Goal: Find specific page/section: Find specific page/section

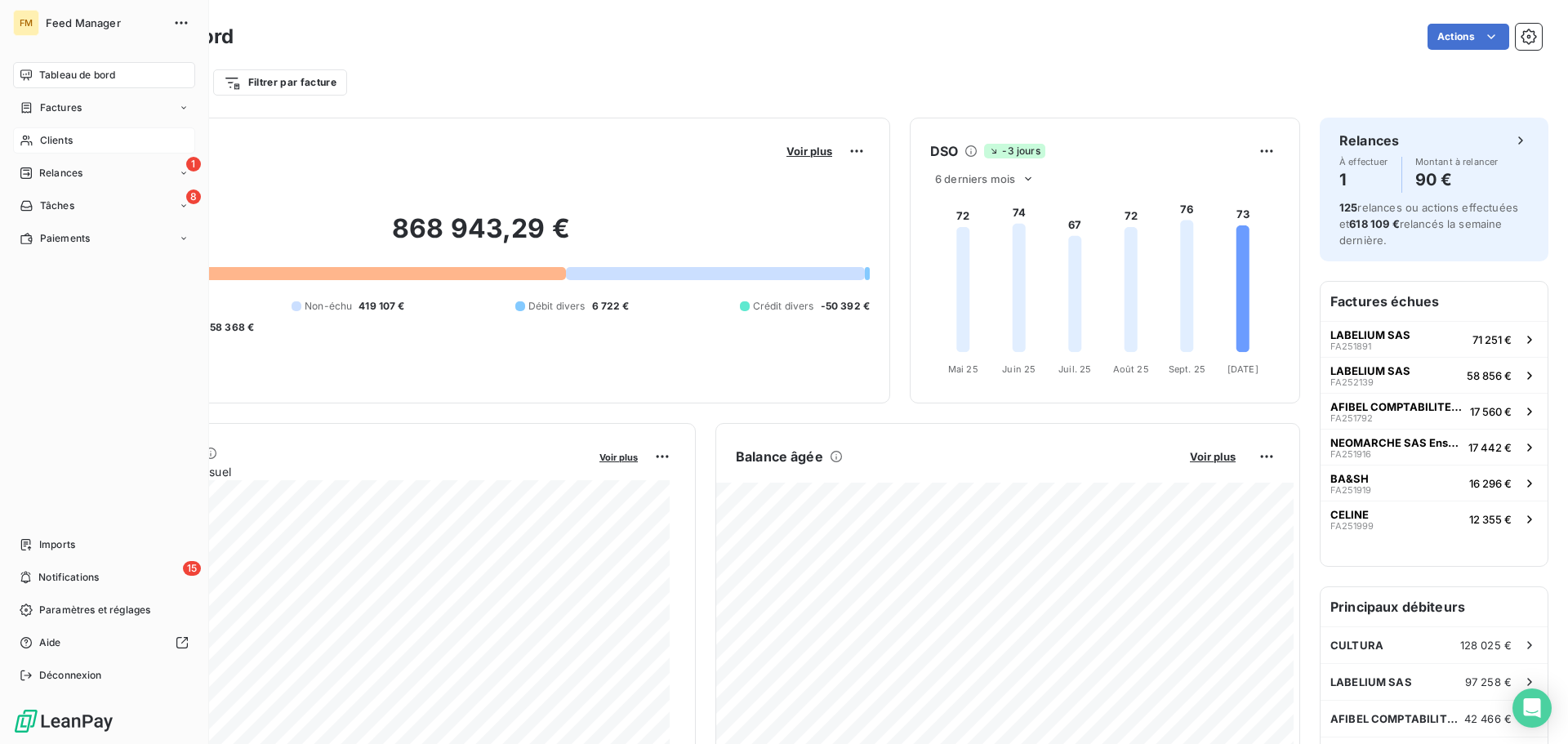
click at [67, 137] on span "Clients" at bounding box center [56, 140] width 33 height 15
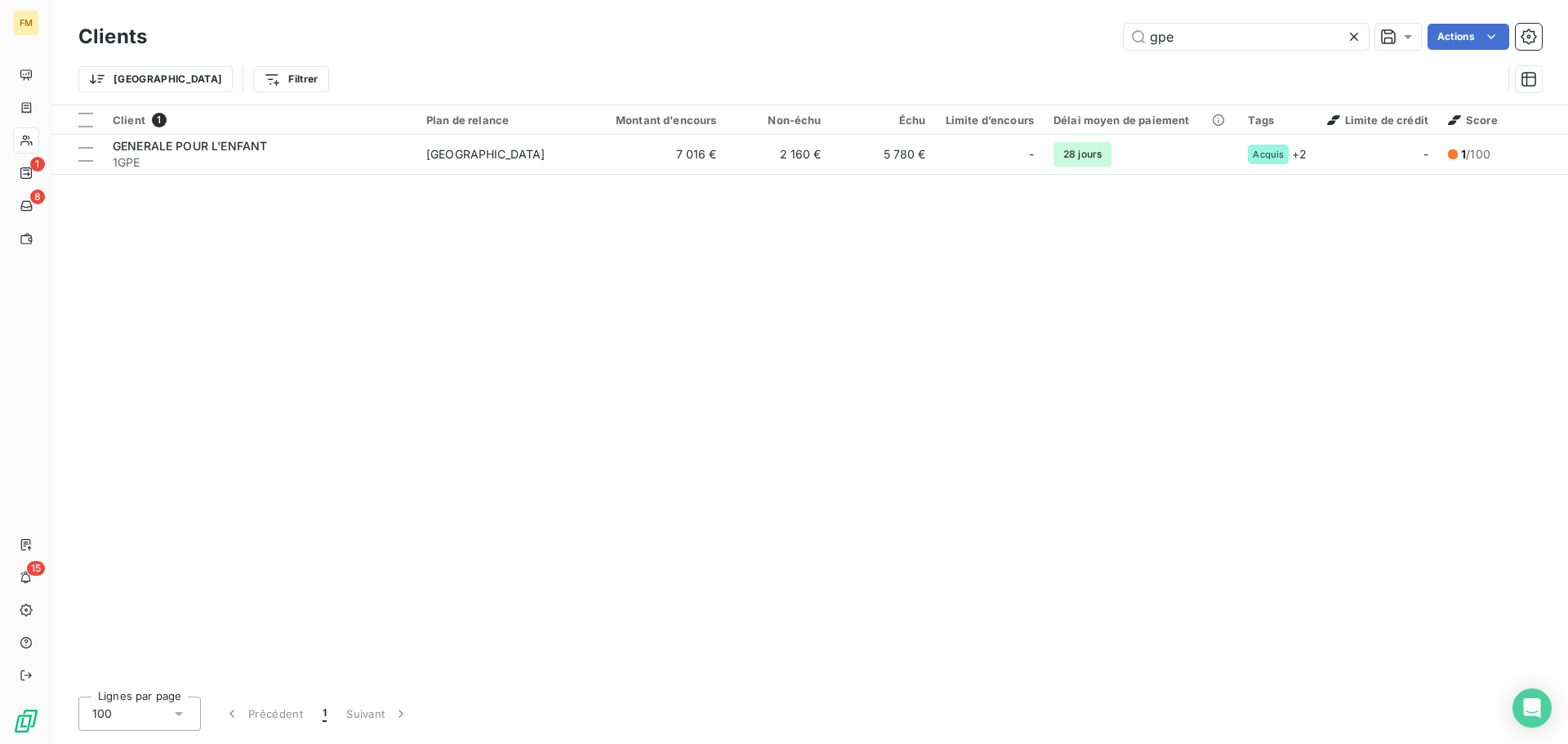
drag, startPoint x: 1198, startPoint y: 35, endPoint x: 883, endPoint y: 40, distance: 315.0
click at [888, 40] on div "gpe Actions" at bounding box center [853, 36] width 1375 height 27
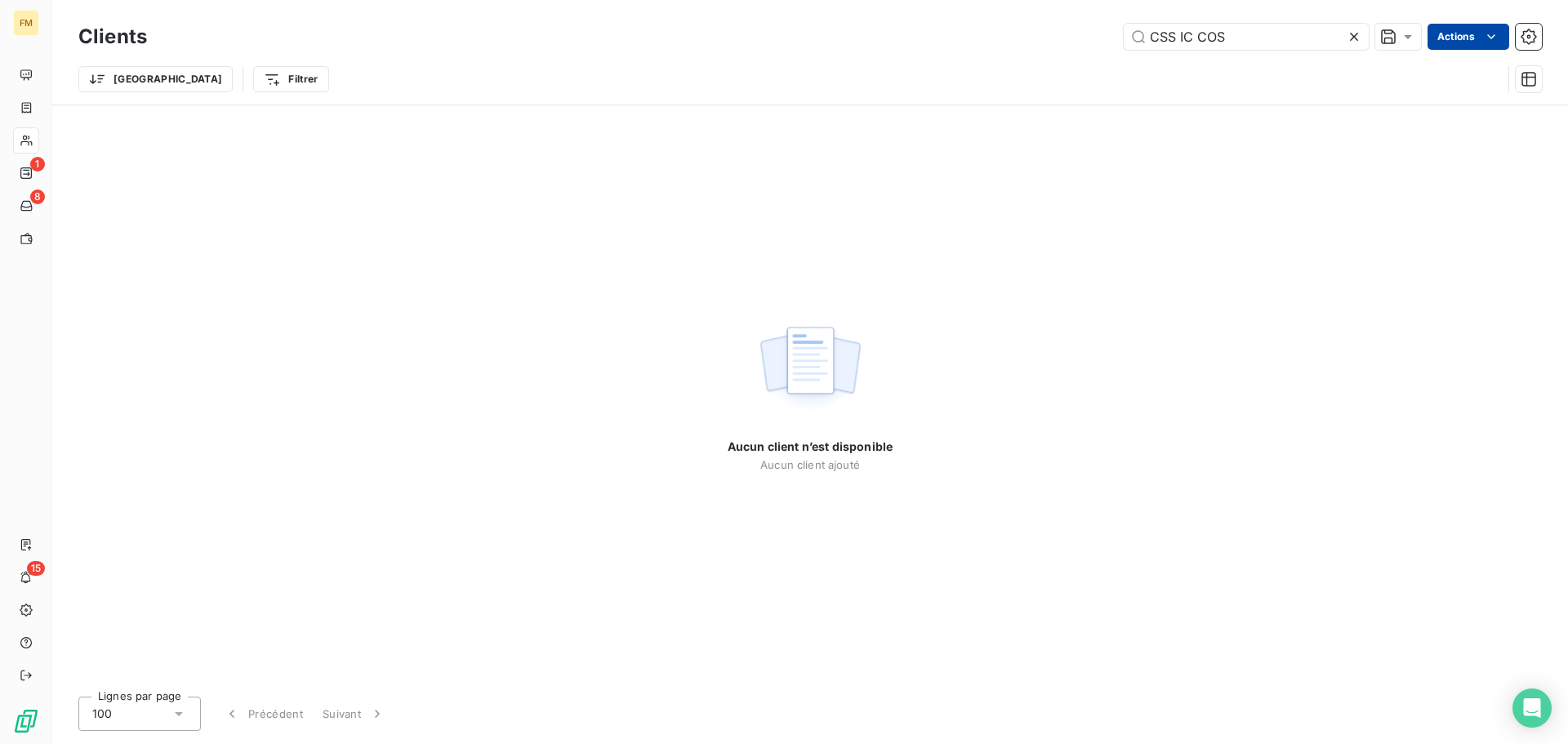
type input "CSS IC COS"
click at [1355, 39] on icon at bounding box center [1354, 36] width 8 height 8
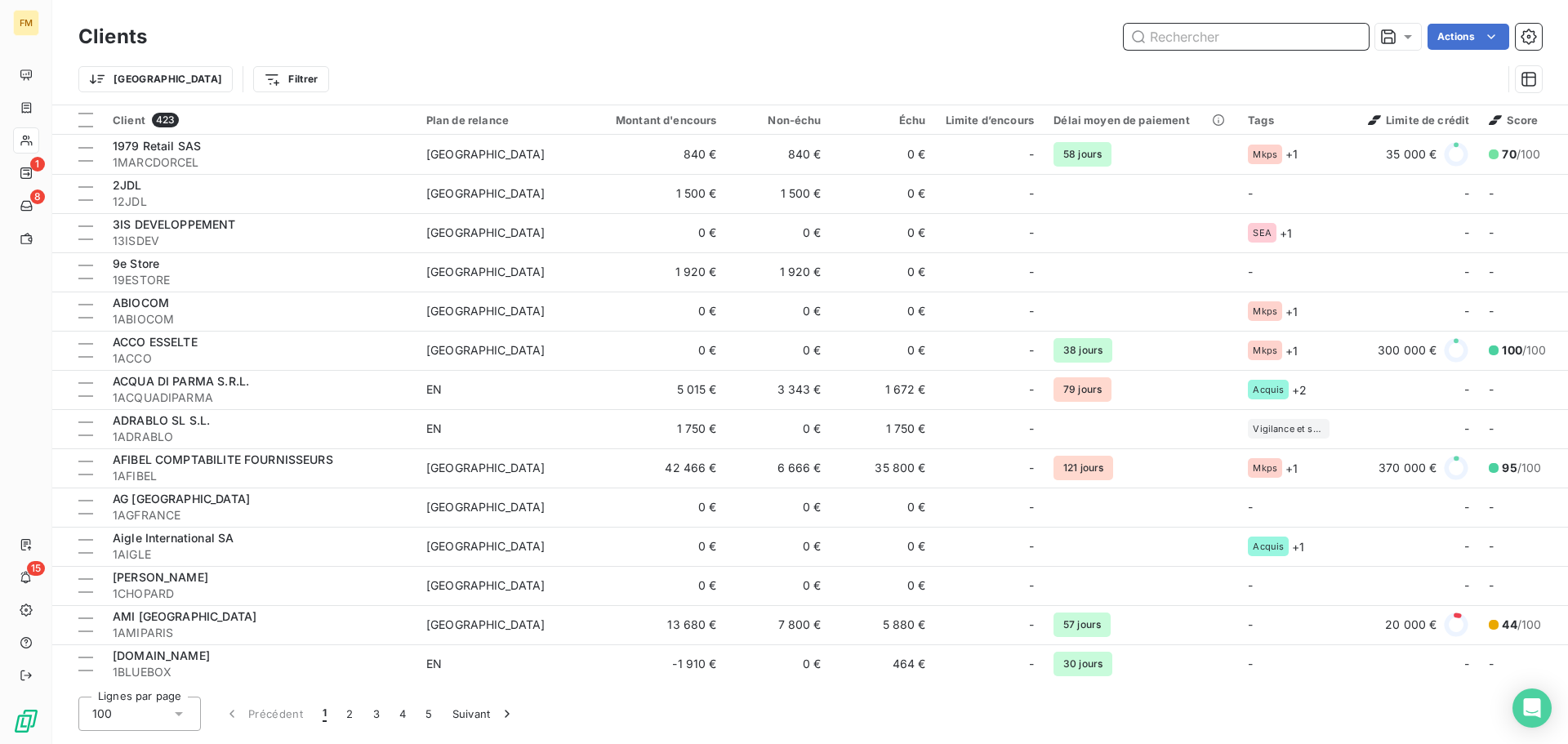
click at [1333, 36] on input "text" at bounding box center [1246, 36] width 245 height 27
paste input "1FRANCEMENUISIERS"
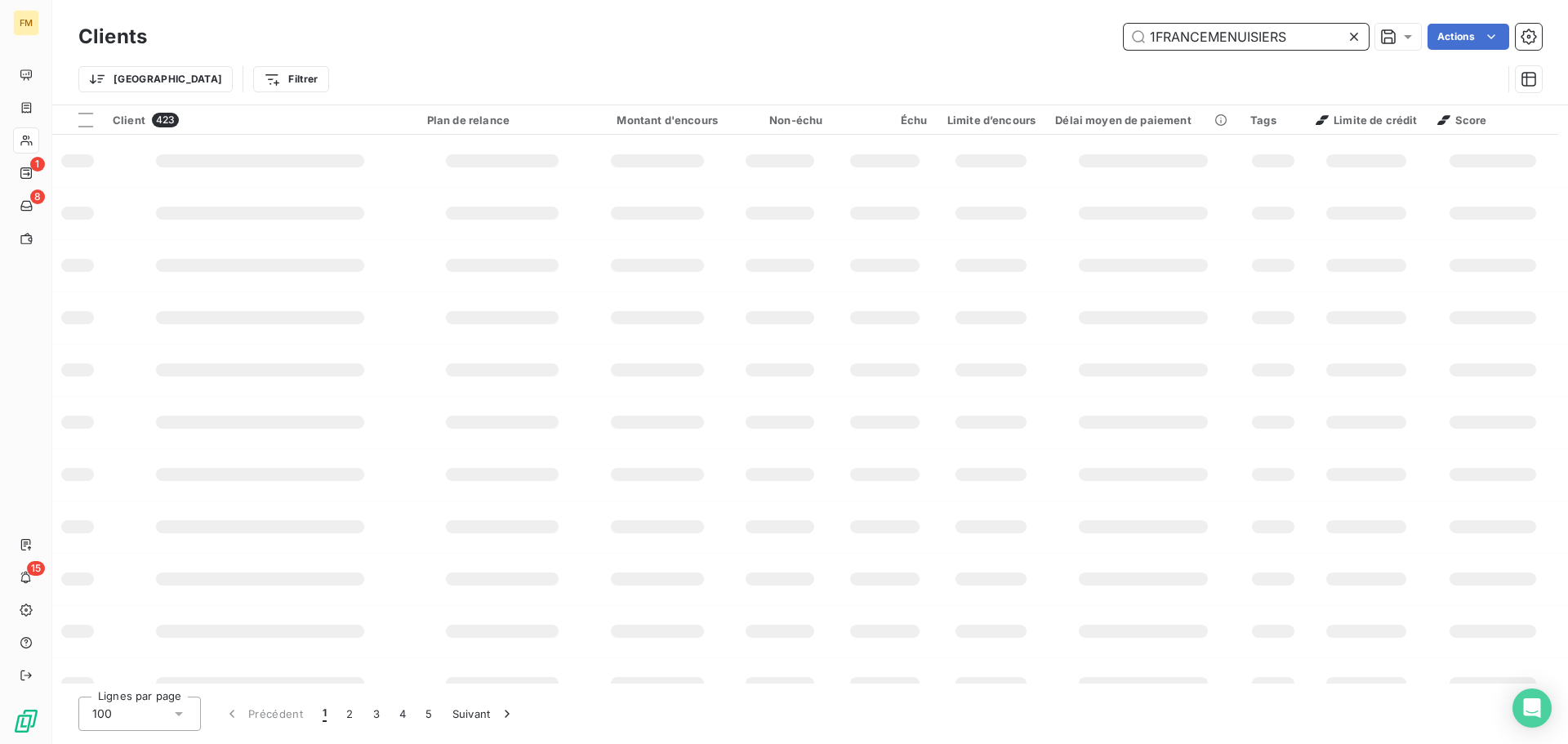
type input "1FRANCEMENUISIERS"
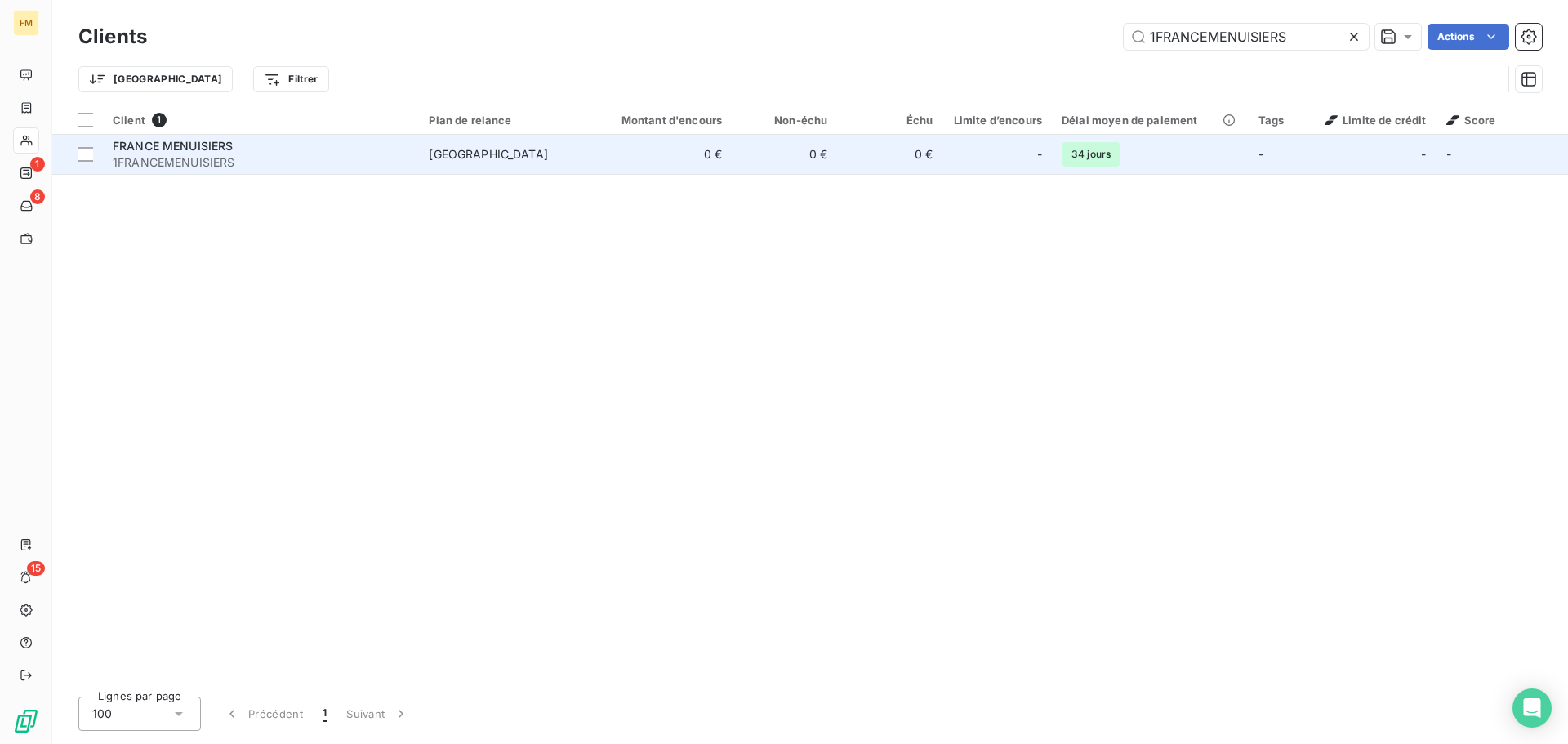
click at [565, 164] on td "[GEOGRAPHIC_DATA]" at bounding box center [505, 155] width 171 height 39
